Goal: Task Accomplishment & Management: Use online tool/utility

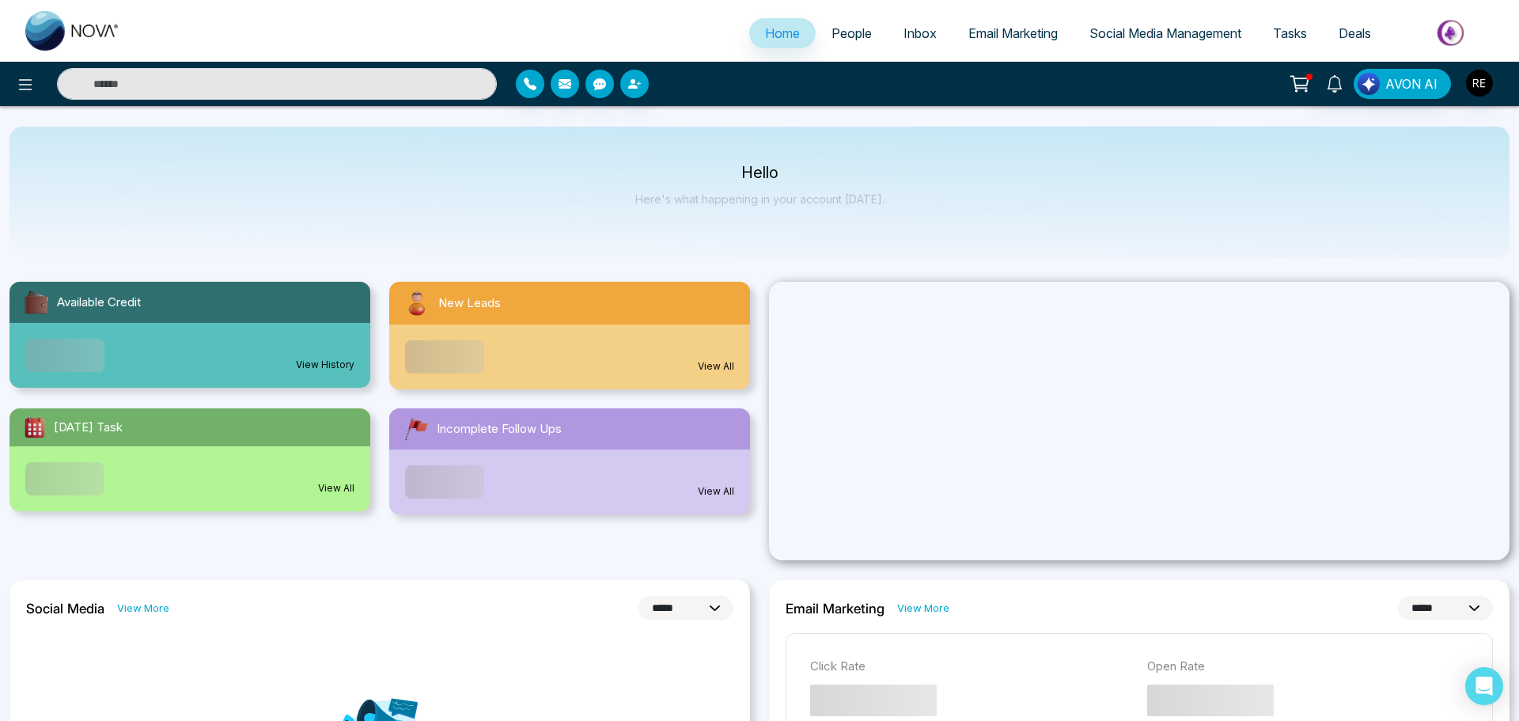
select select "*"
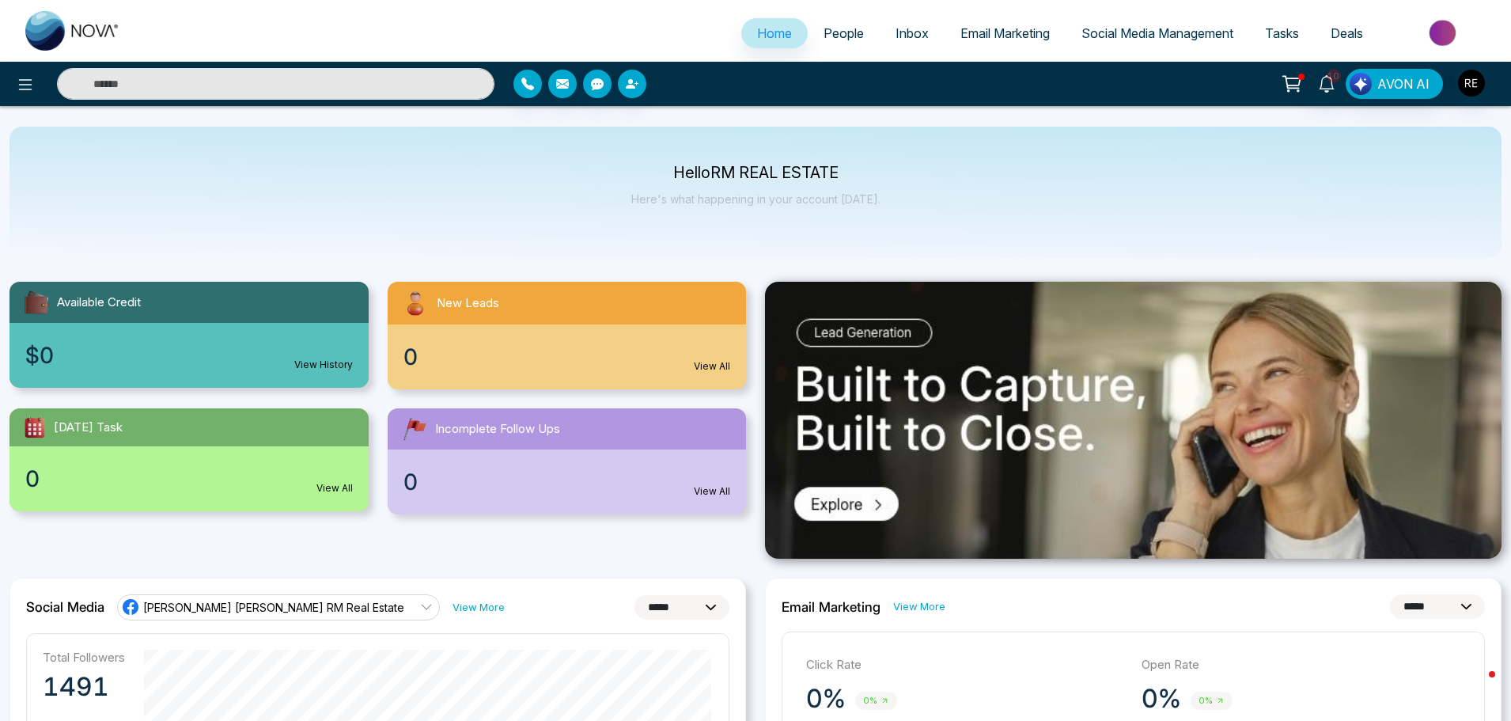
click at [1110, 38] on span "Social Media Management" at bounding box center [1157, 33] width 152 height 16
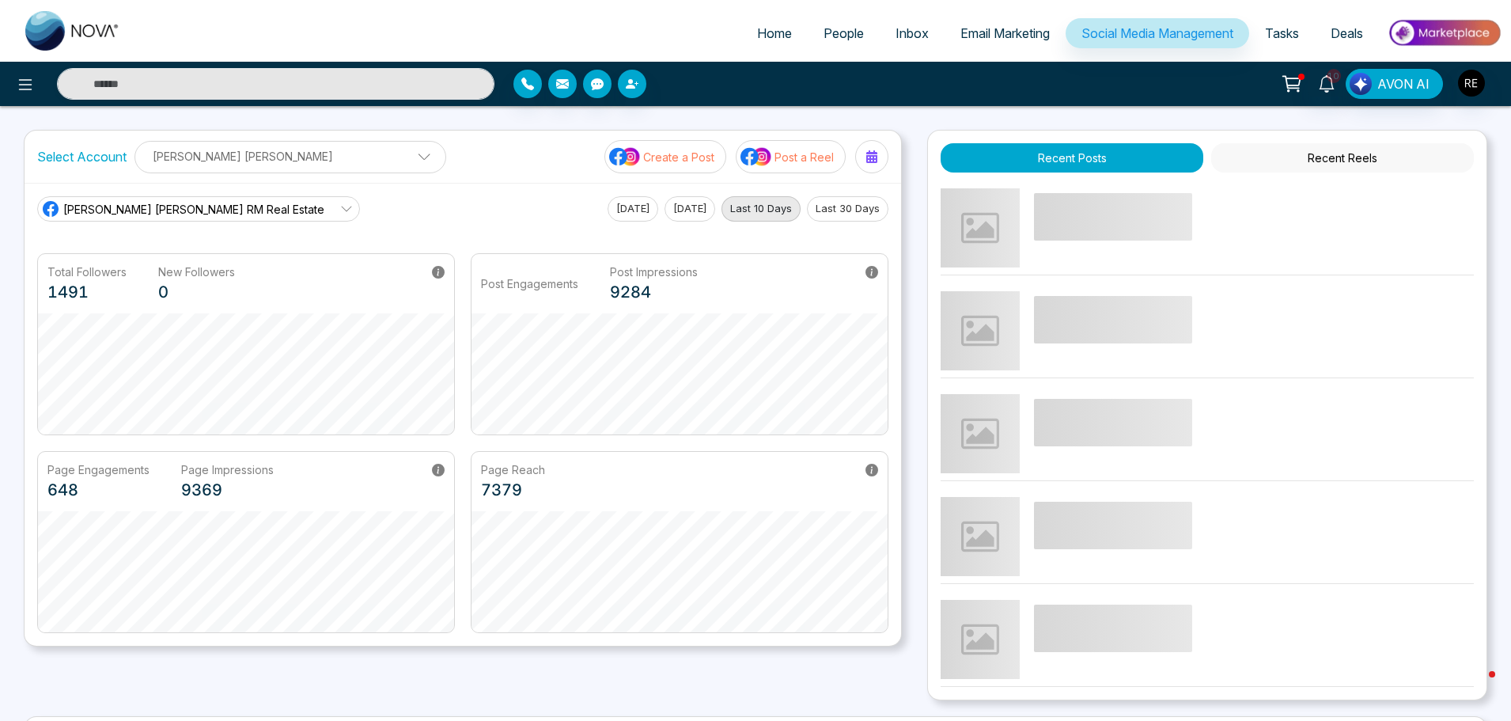
scroll to position [301, 0]
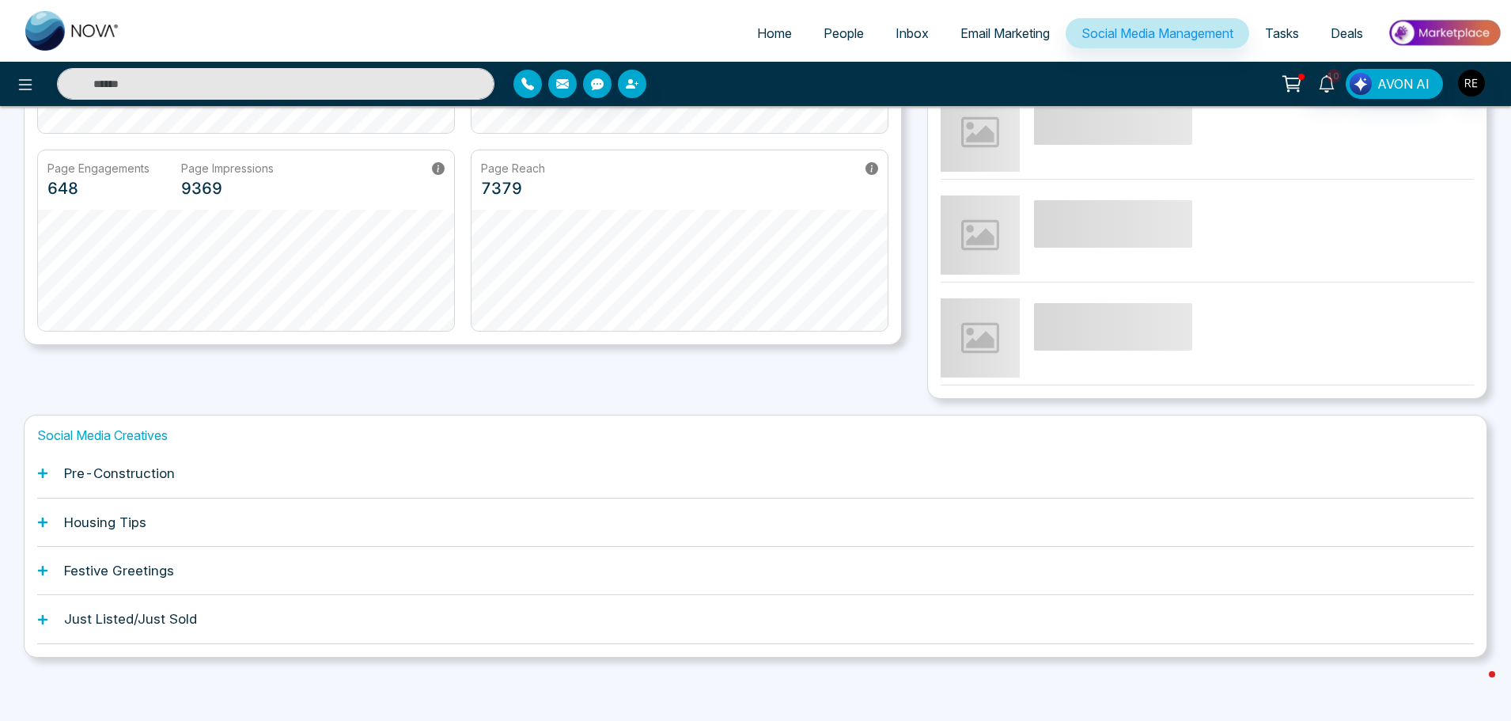
click at [36, 475] on div "Social Media Creatives Pre-Construction Housing Tips Festive Greetings Just Lis…" at bounding box center [755, 535] width 1463 height 243
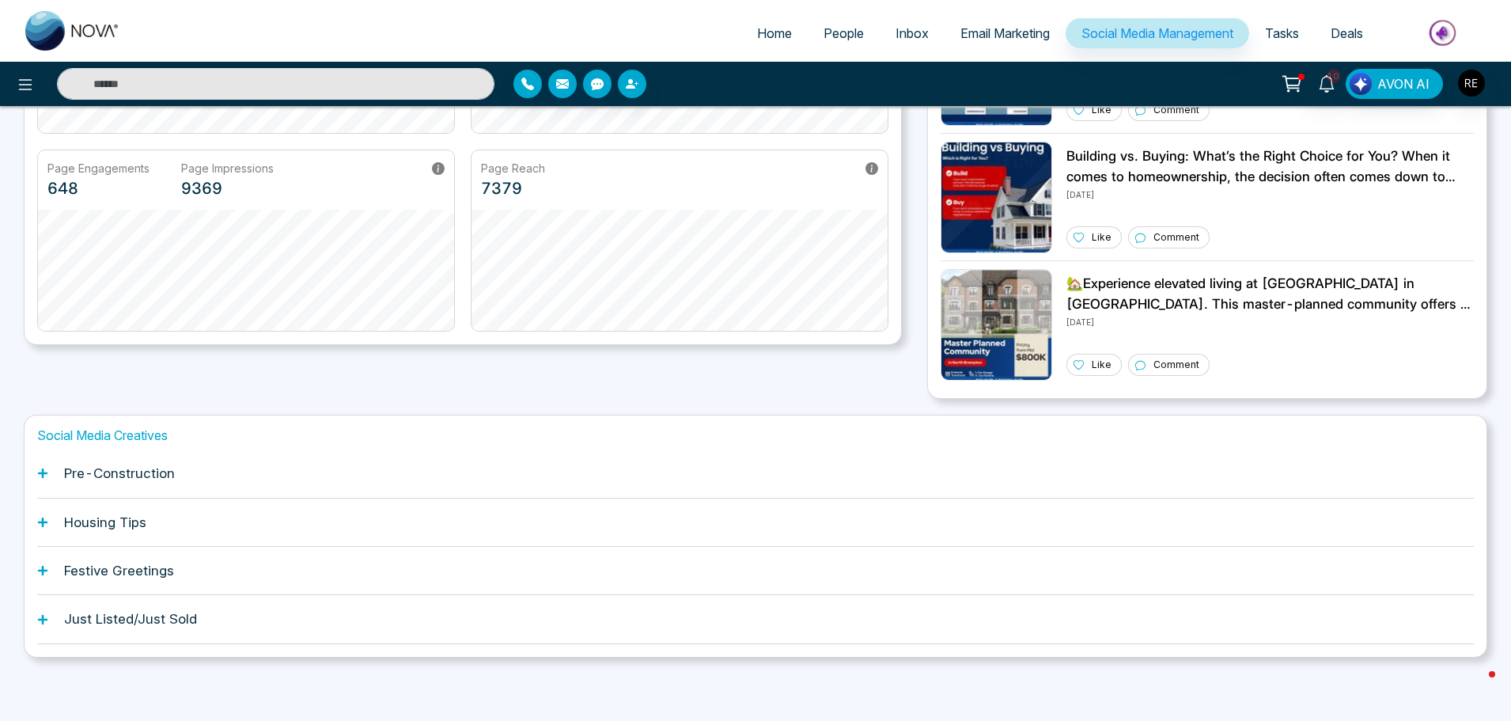
click at [40, 475] on icon at bounding box center [42, 472] width 11 height 11
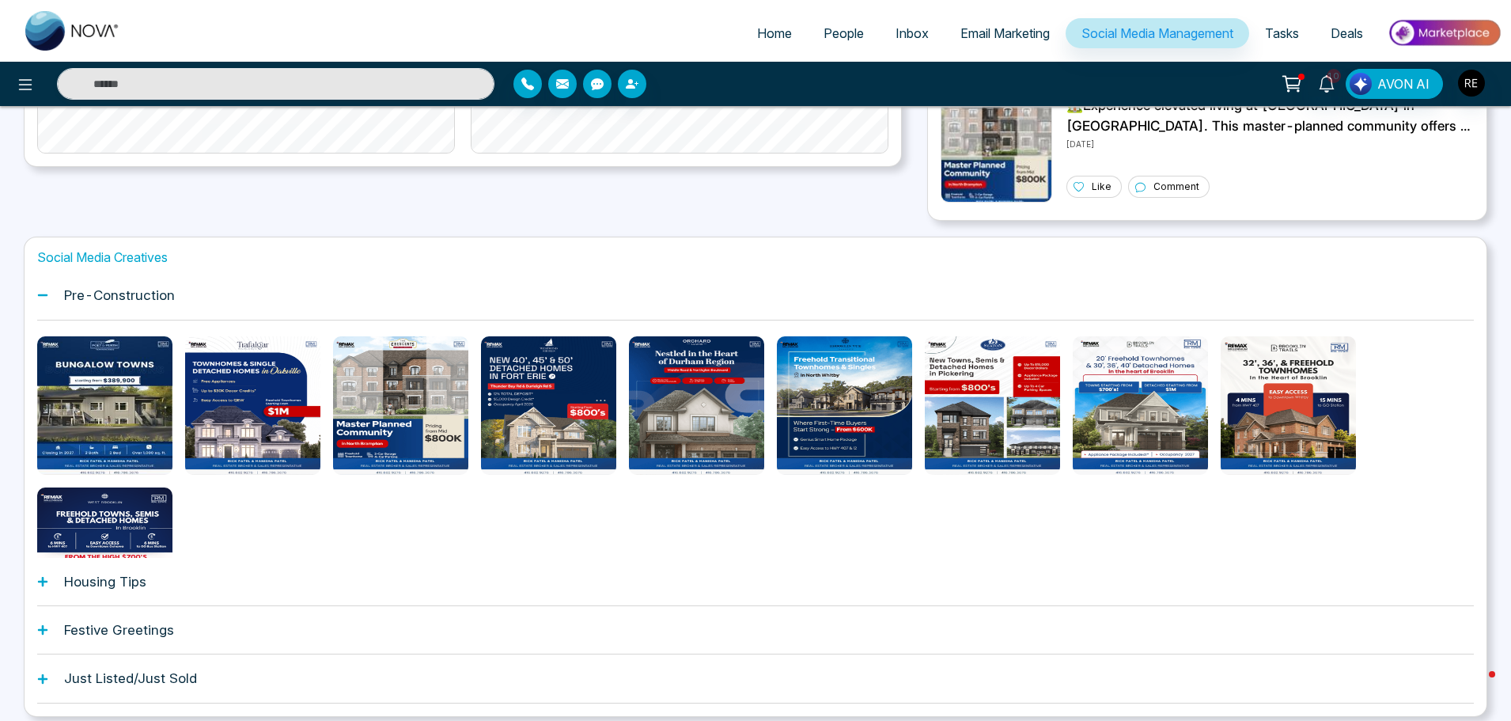
scroll to position [539, 0]
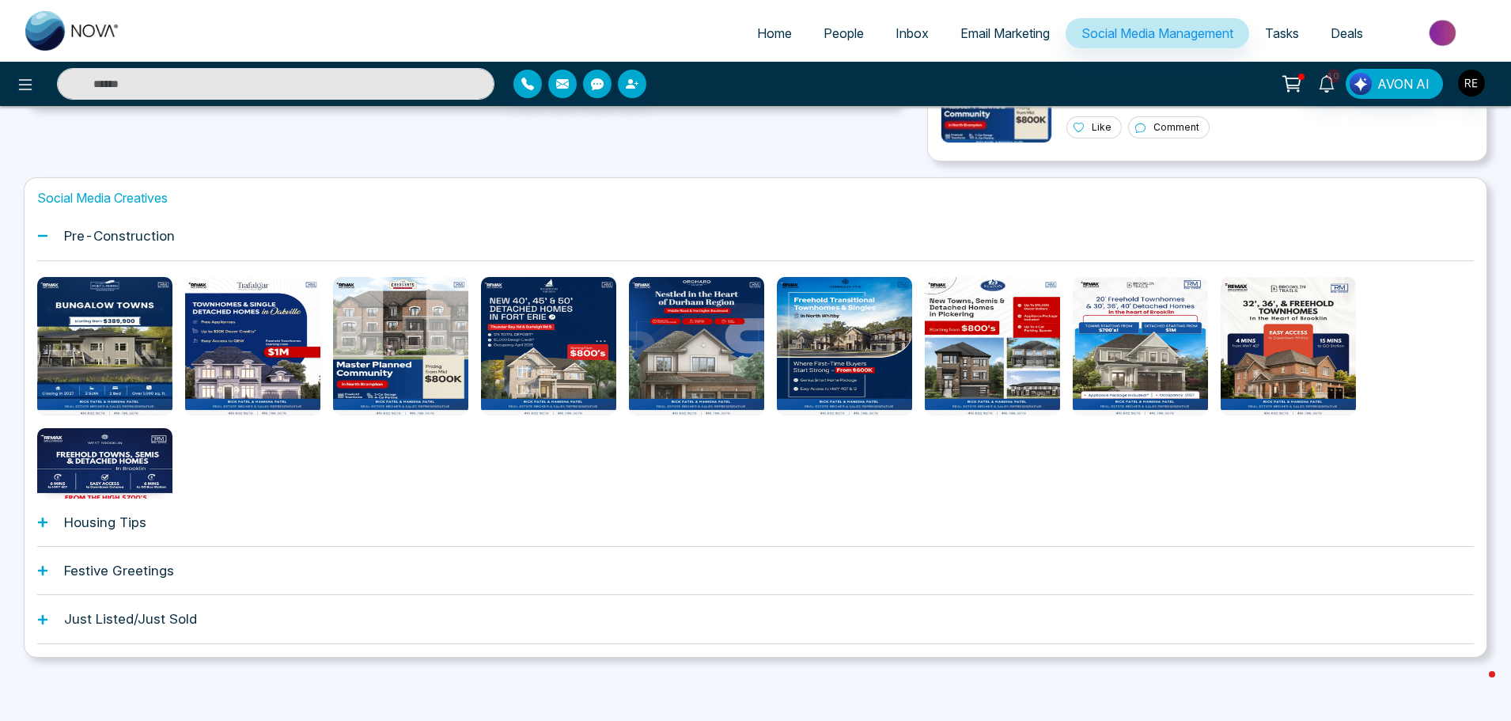
click at [38, 523] on icon at bounding box center [42, 522] width 11 height 11
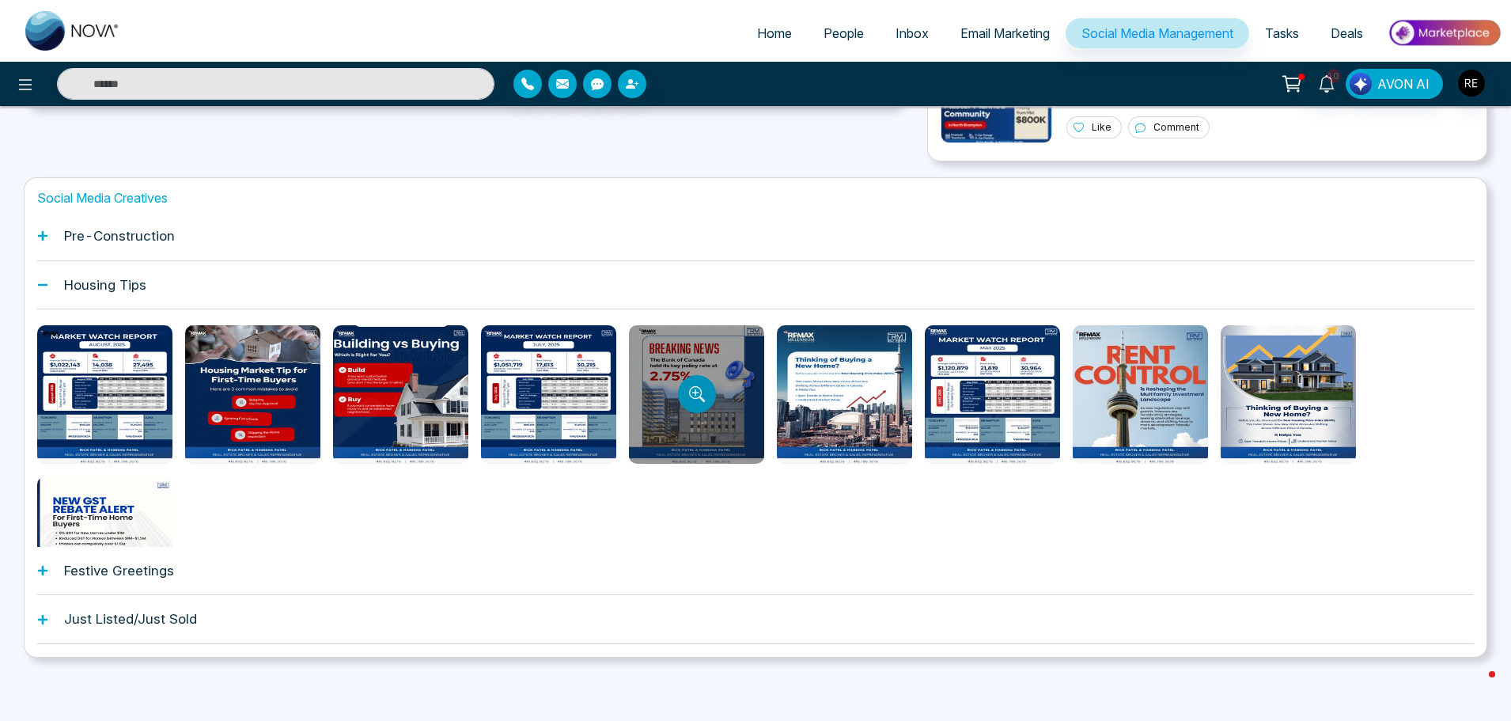
click at [692, 404] on button "Preview template" at bounding box center [697, 394] width 38 height 38
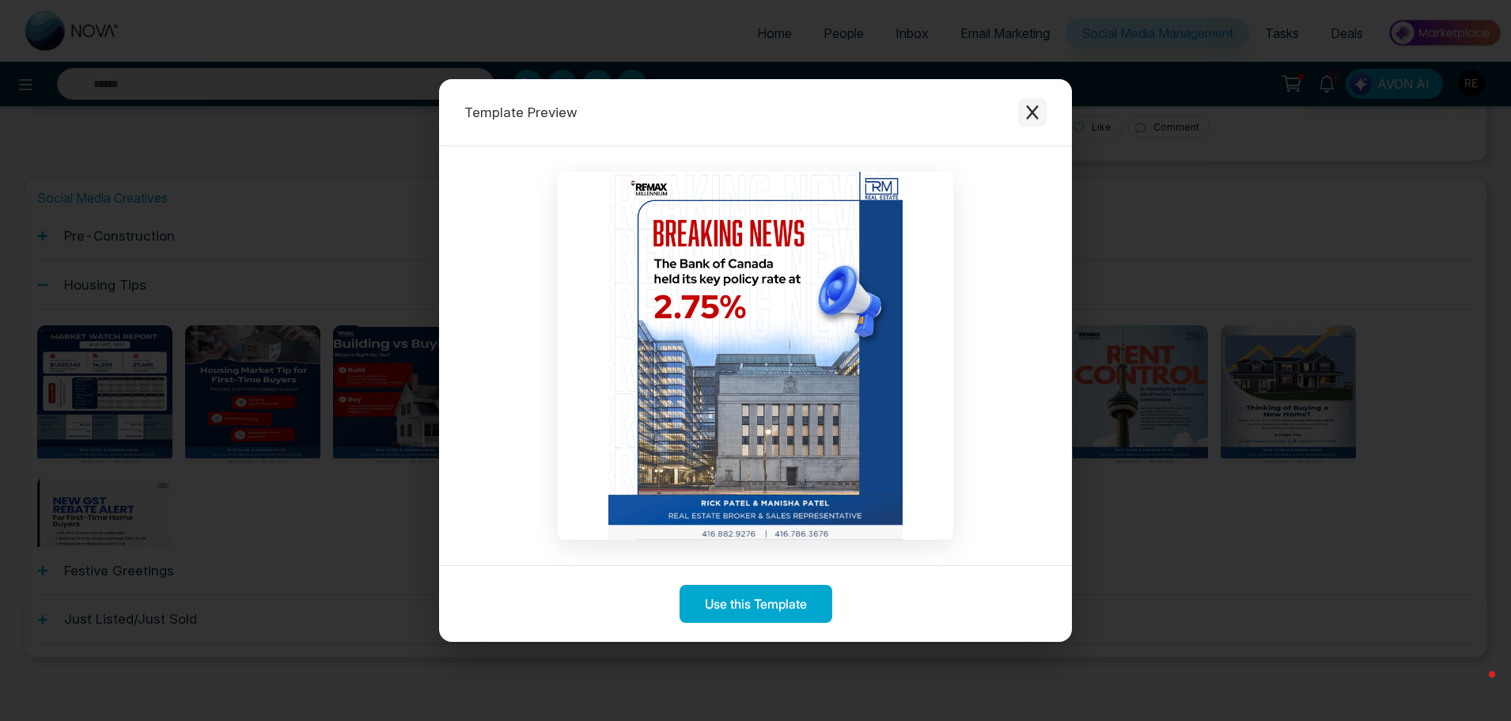
click at [1031, 113] on icon "Close modal" at bounding box center [1032, 112] width 12 height 14
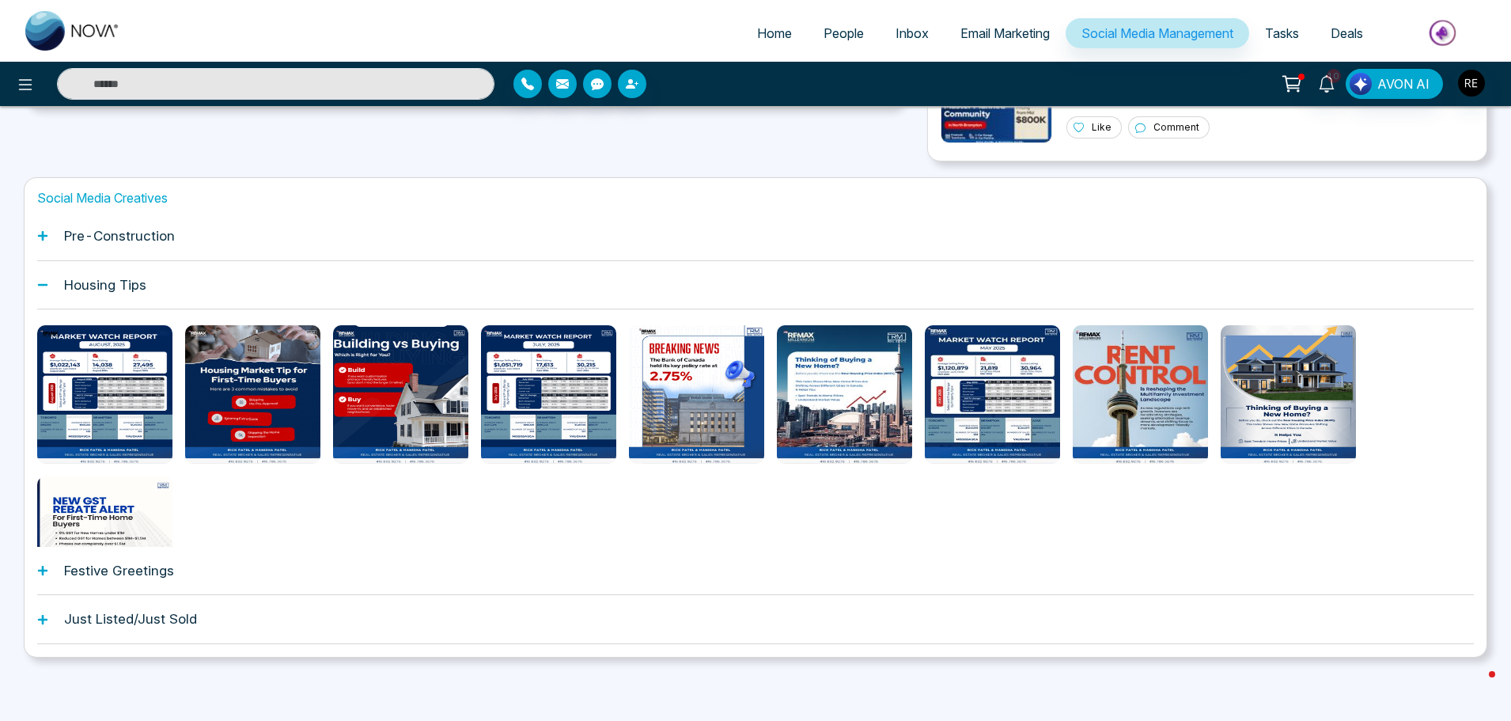
click at [46, 232] on icon at bounding box center [42, 235] width 11 height 11
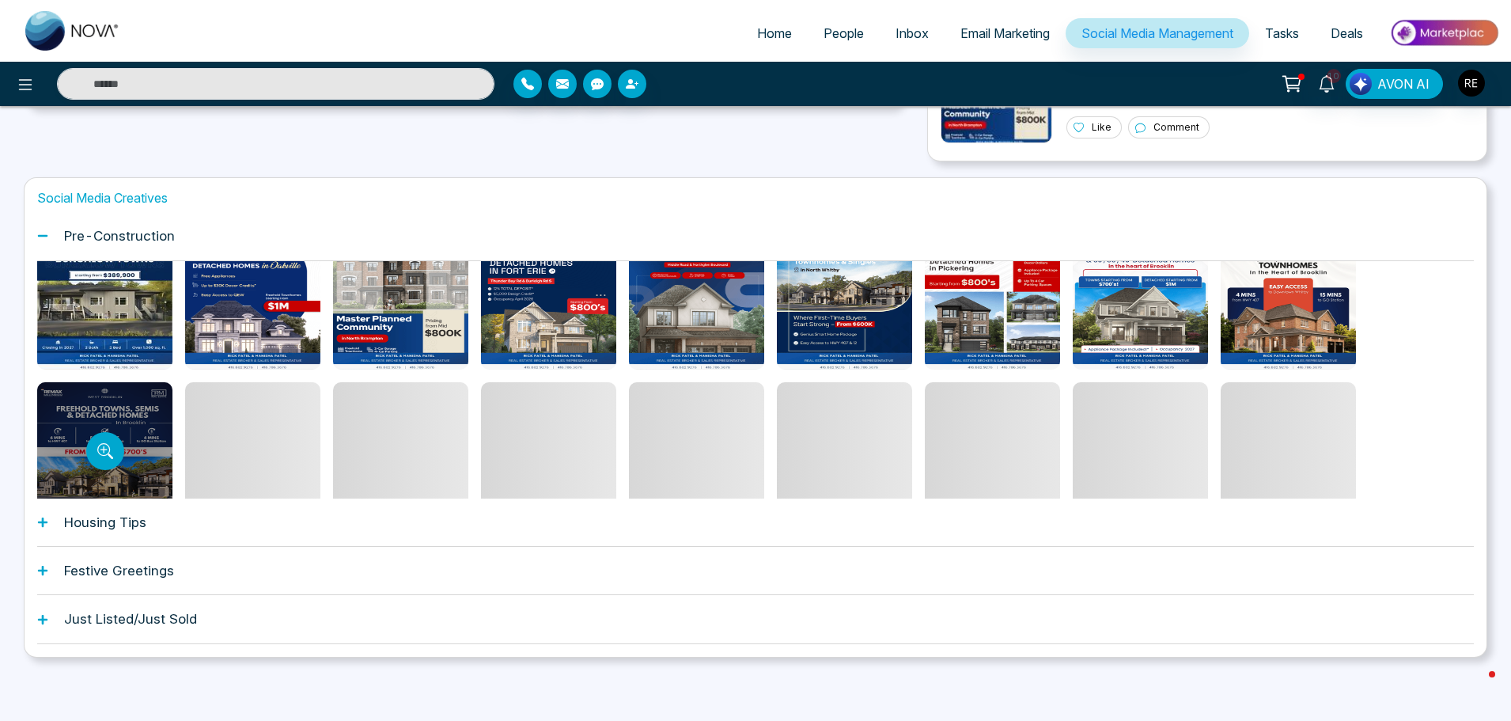
scroll to position [84, 0]
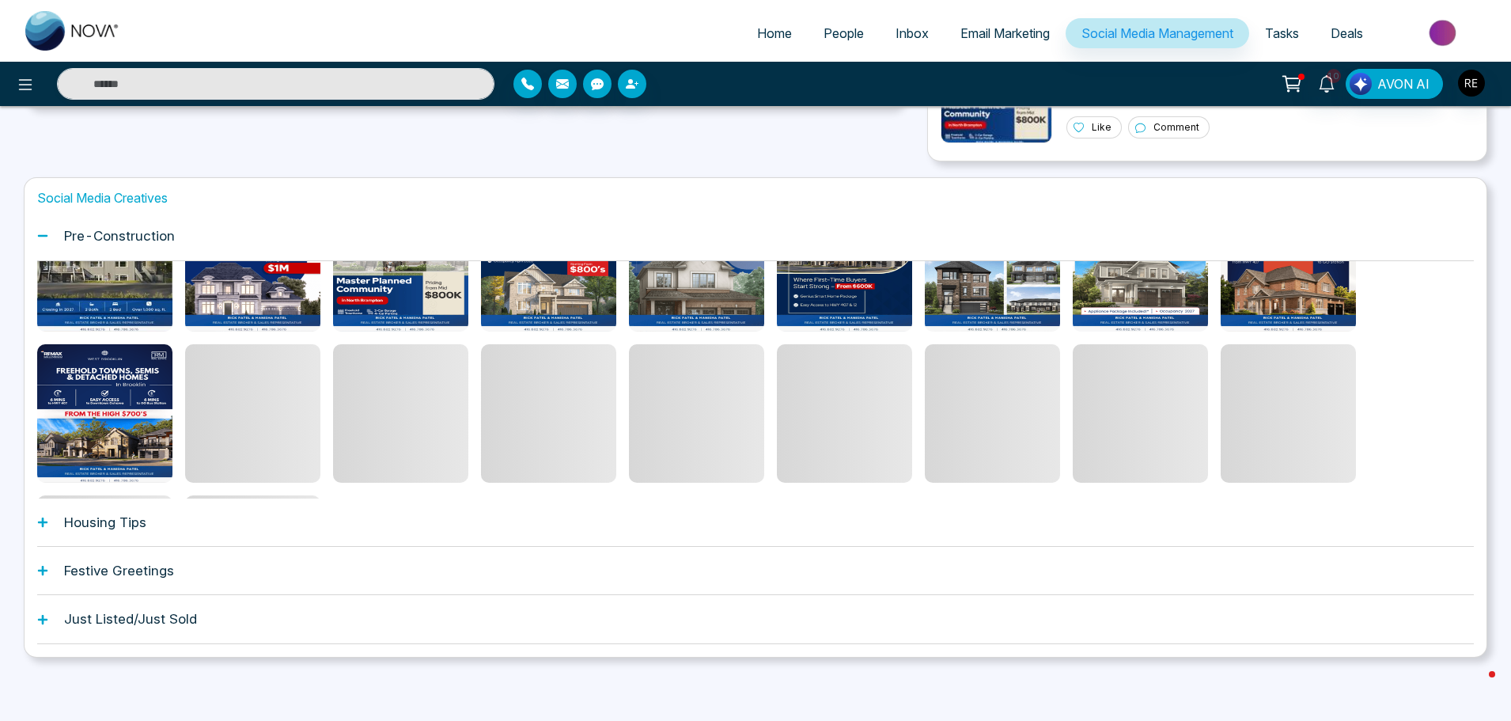
click at [47, 569] on icon at bounding box center [42, 570] width 11 height 11
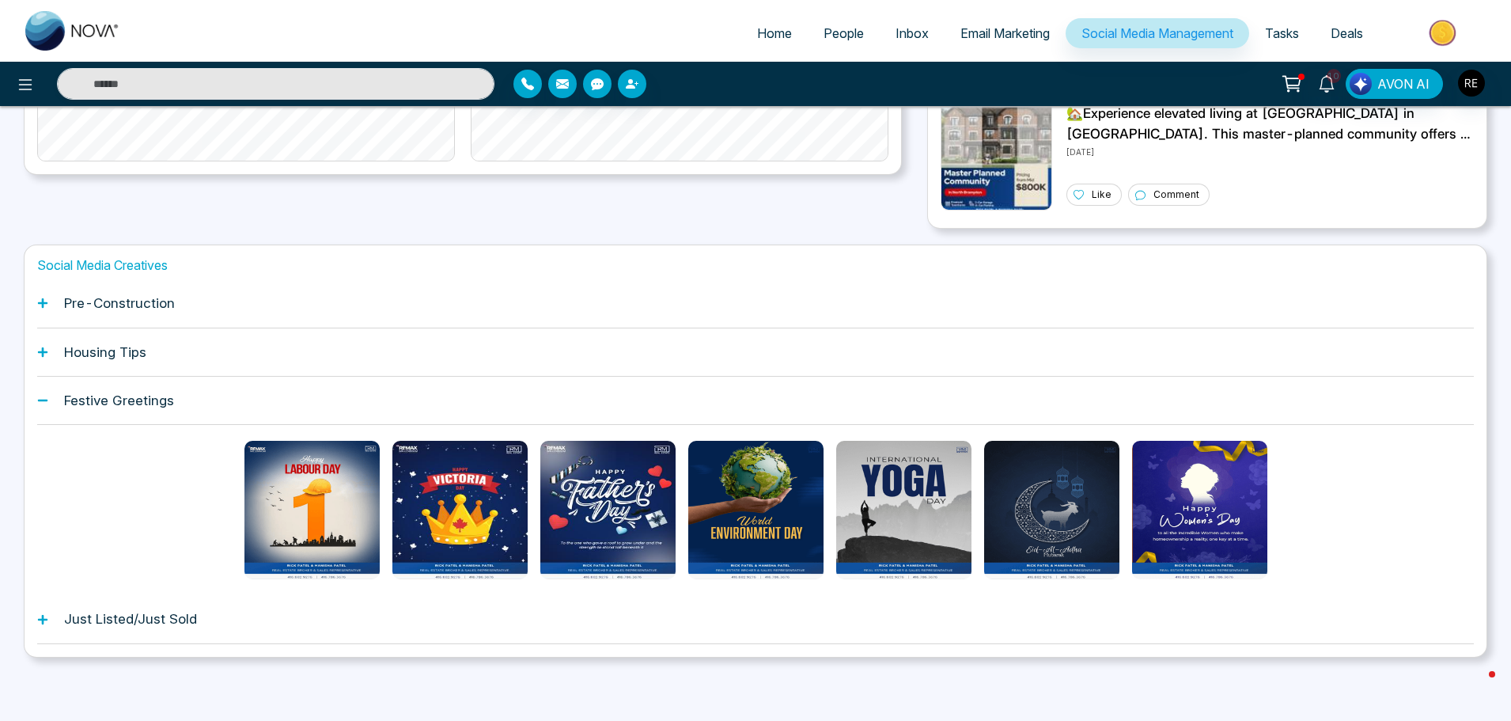
scroll to position [471, 0]
